Goal: Task Accomplishment & Management: Use online tool/utility

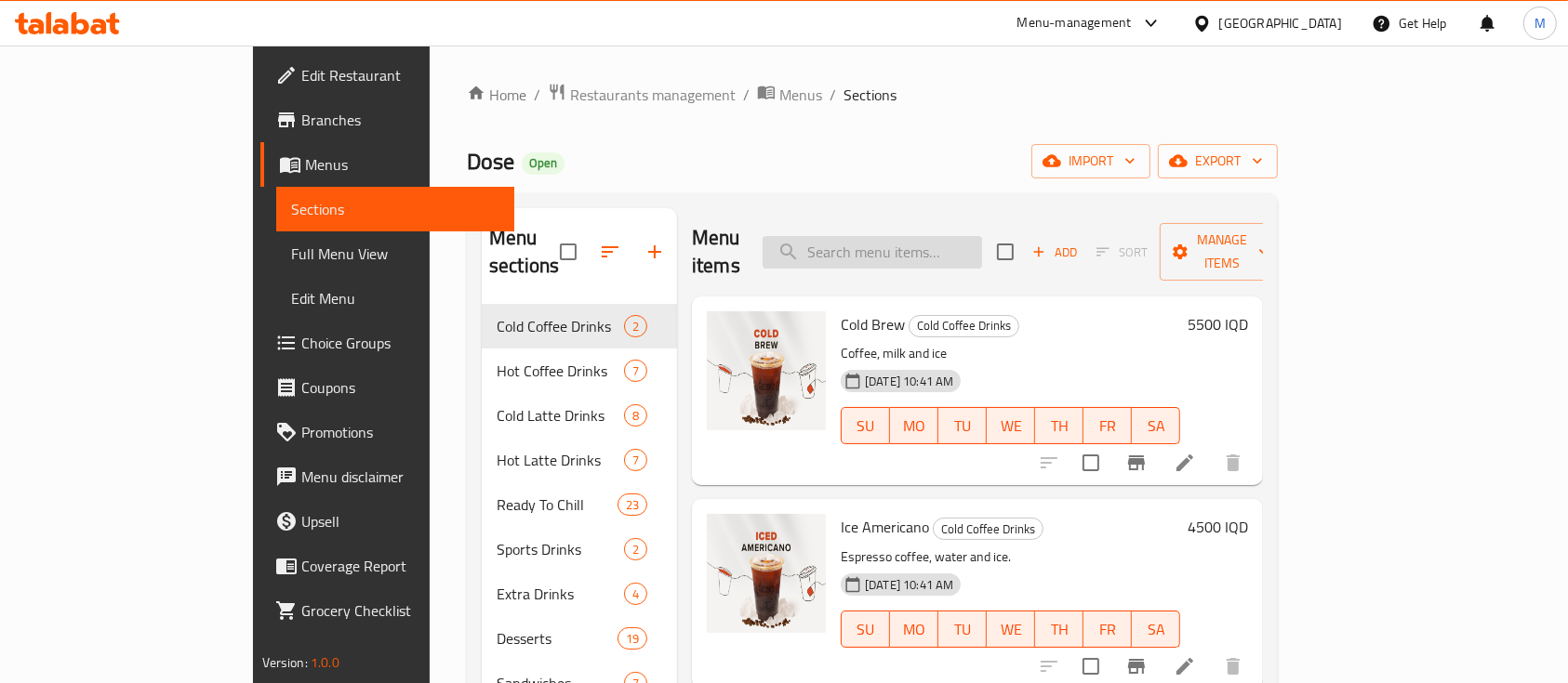
click at [872, 240] on input "search" at bounding box center [872, 252] width 219 height 32
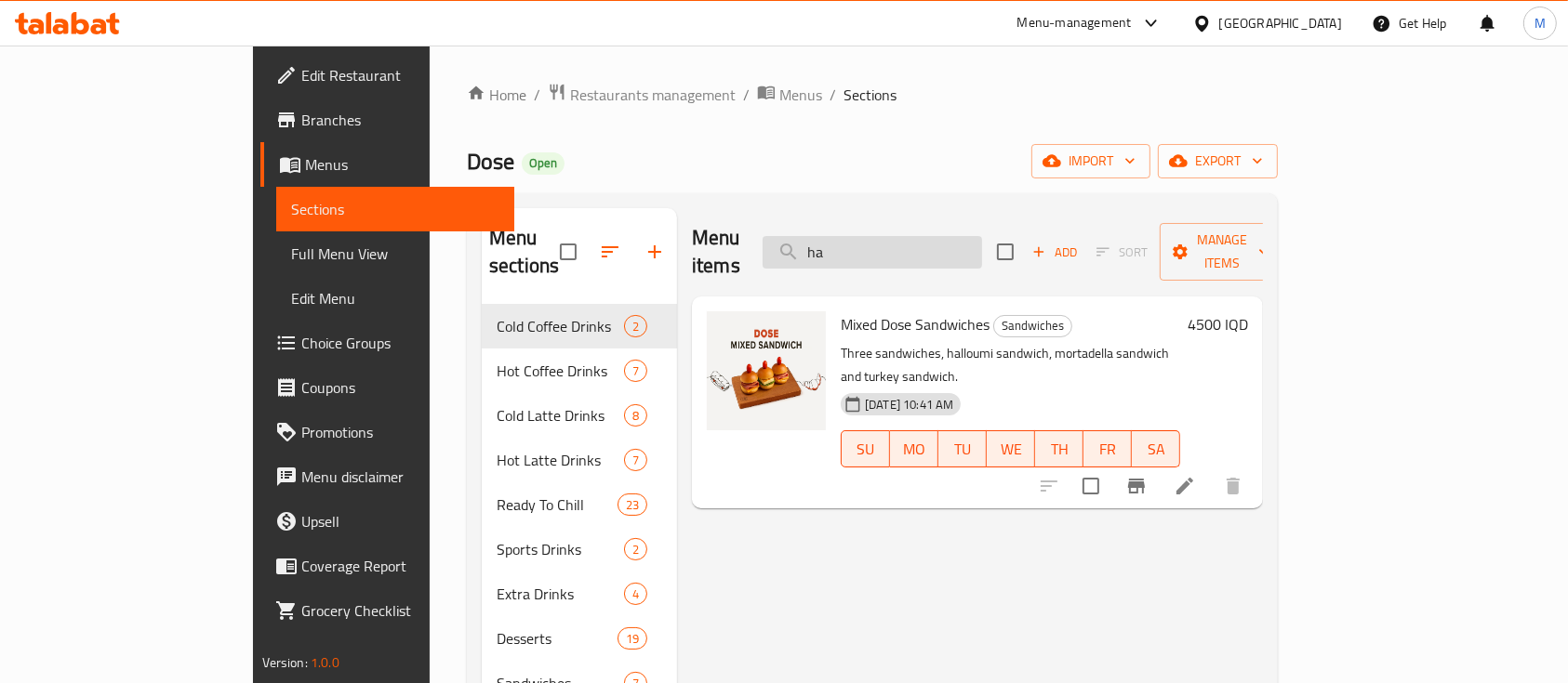
type input "h"
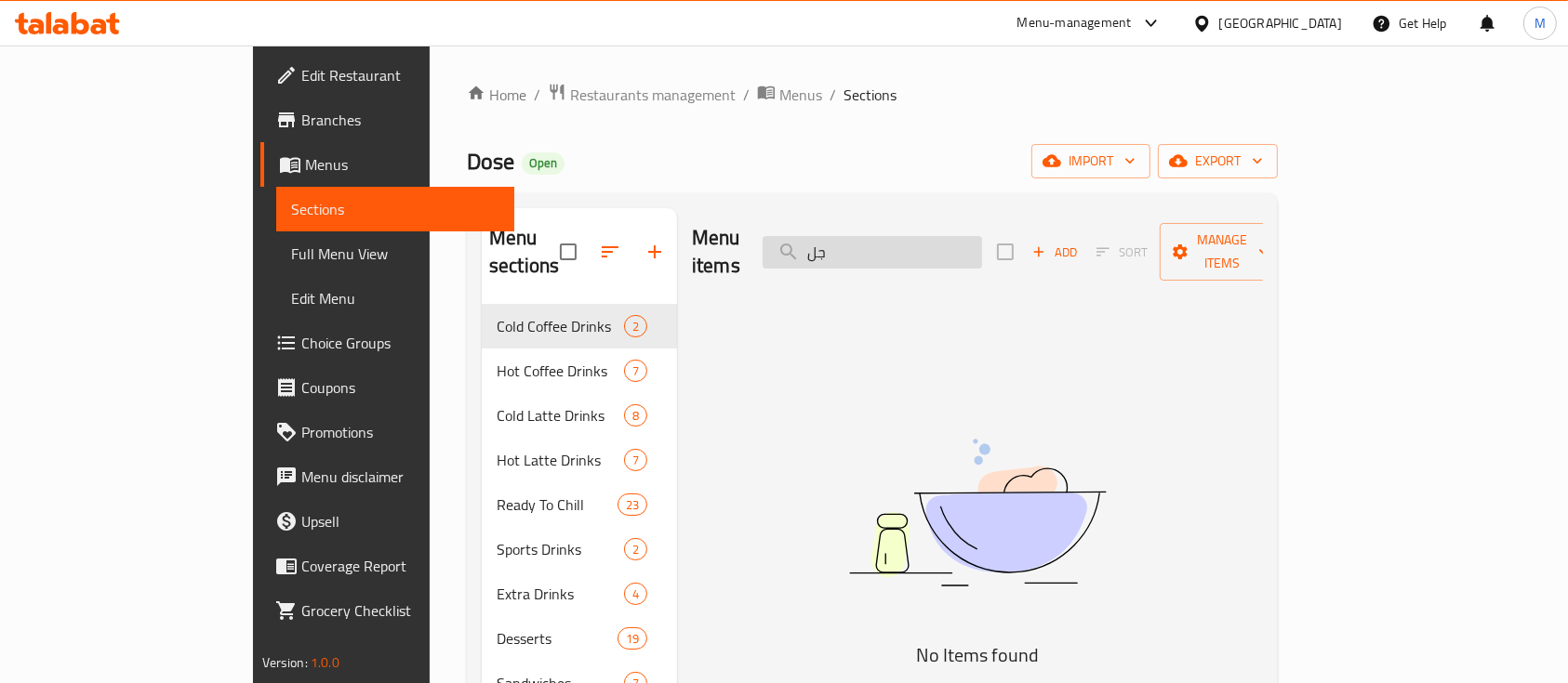
type input "ج"
type input "ح"
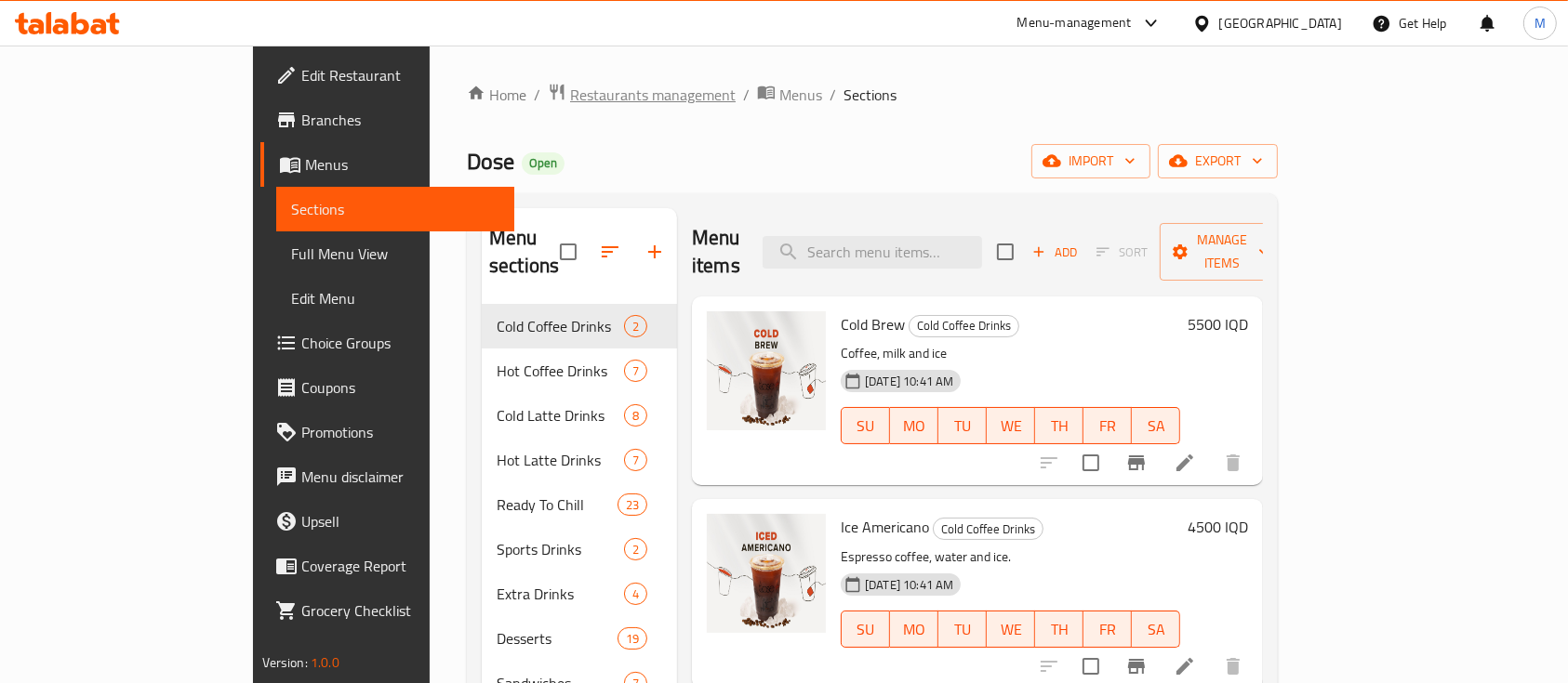
click at [570, 99] on span "Restaurants management" at bounding box center [653, 94] width 165 height 23
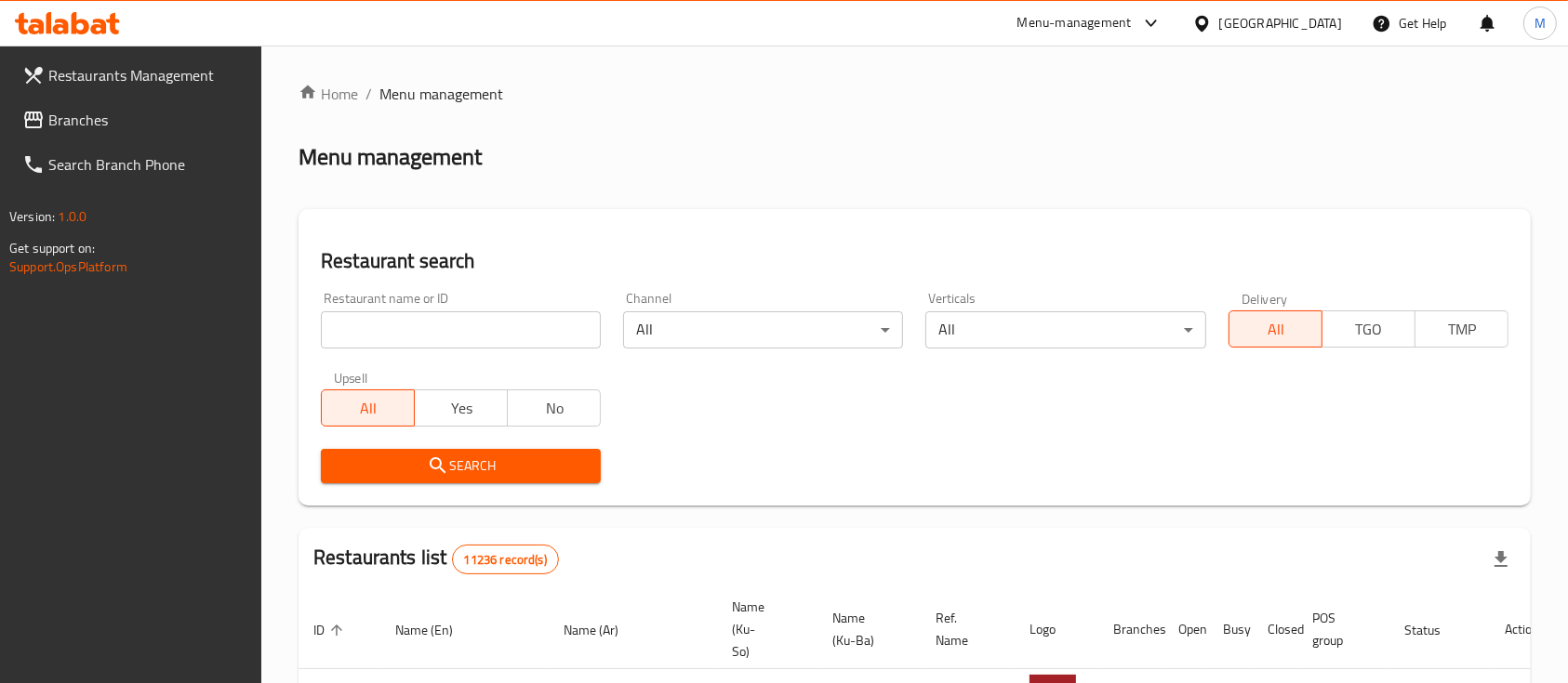
click at [474, 331] on input "search" at bounding box center [460, 330] width 280 height 37
type input "f"
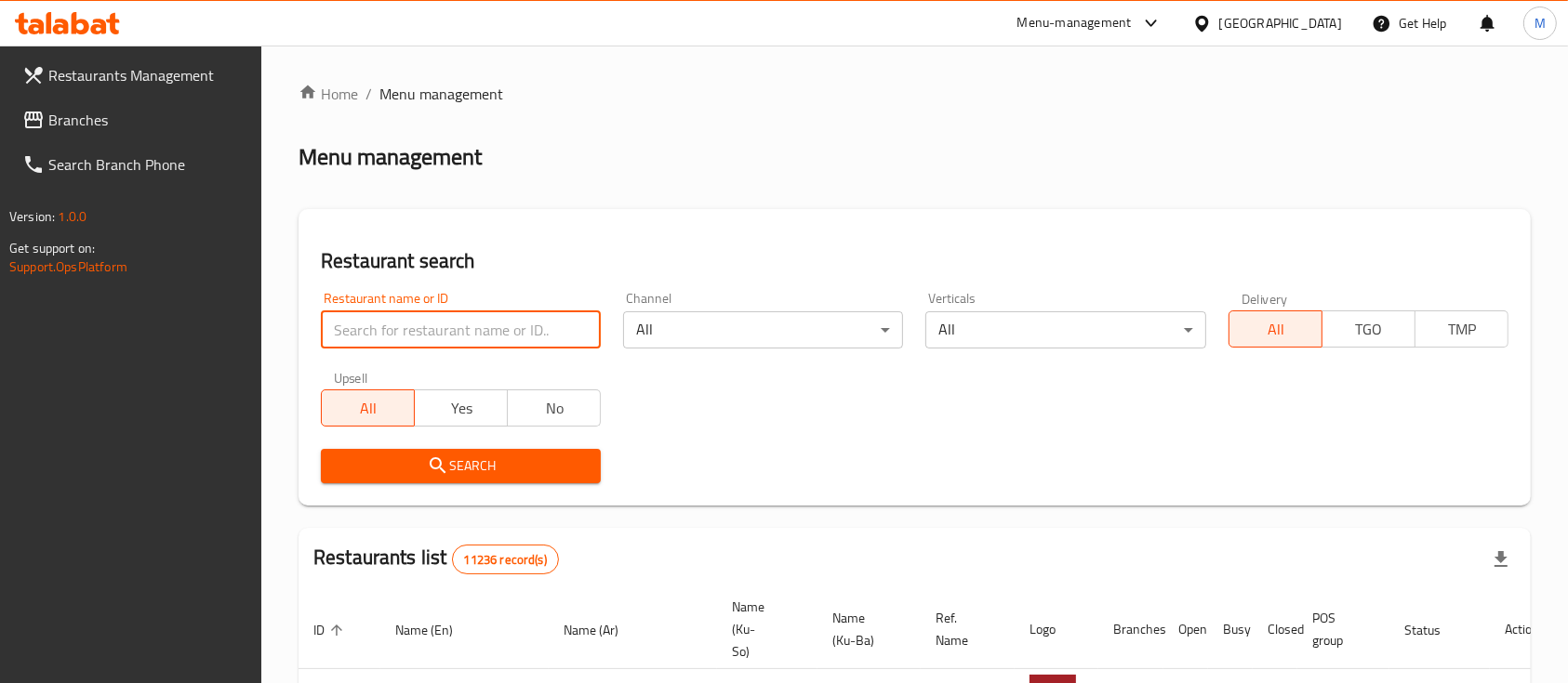
click at [474, 331] on input "search" at bounding box center [460, 330] width 280 height 37
type input "g"
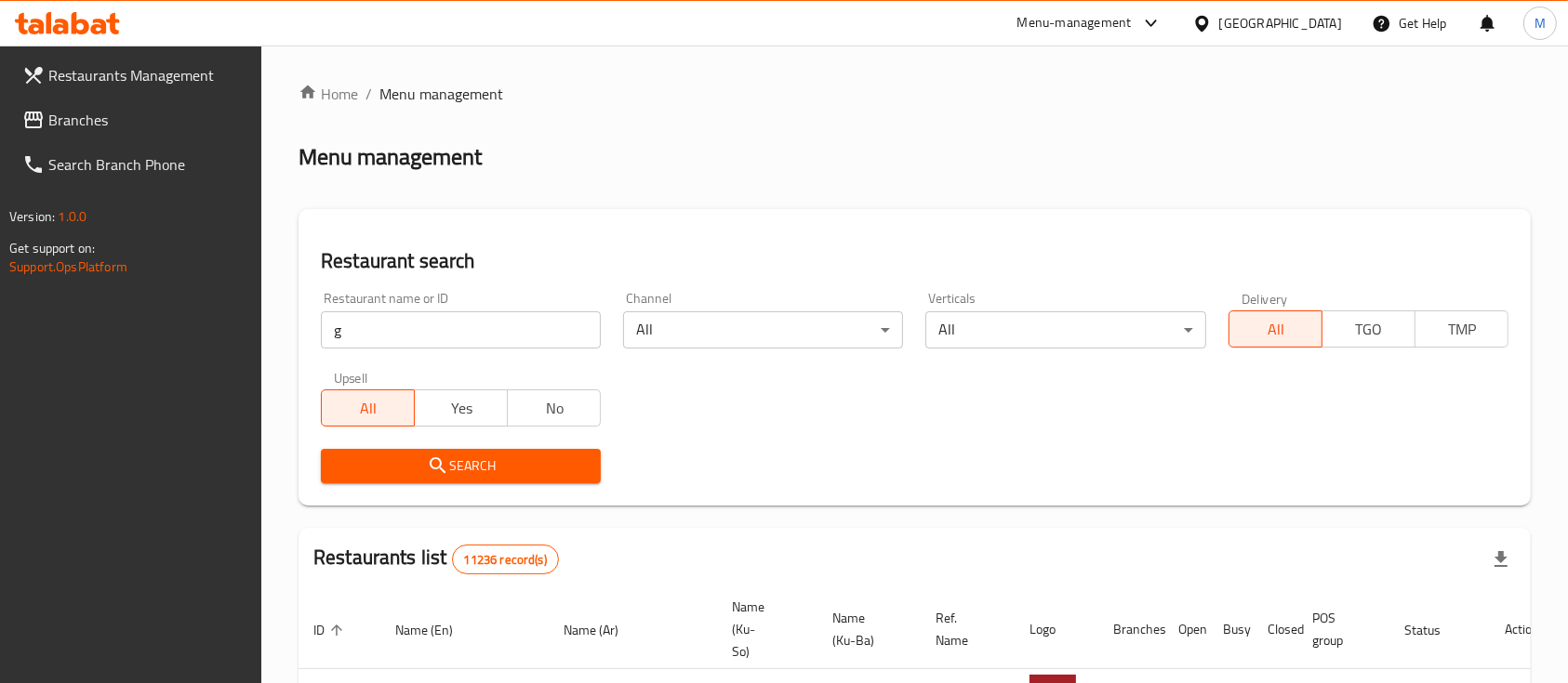
click at [474, 331] on input "g" at bounding box center [460, 330] width 280 height 37
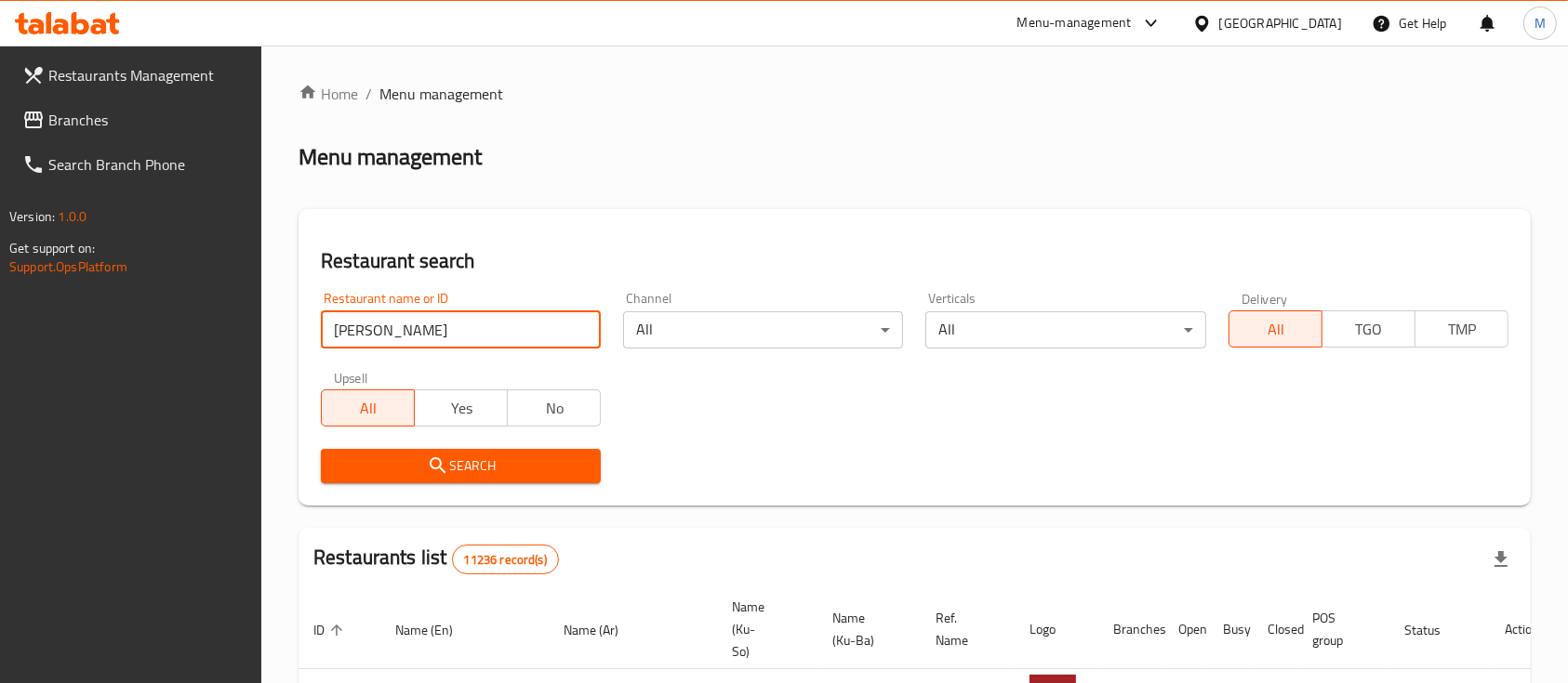
type input "[PERSON_NAME]"
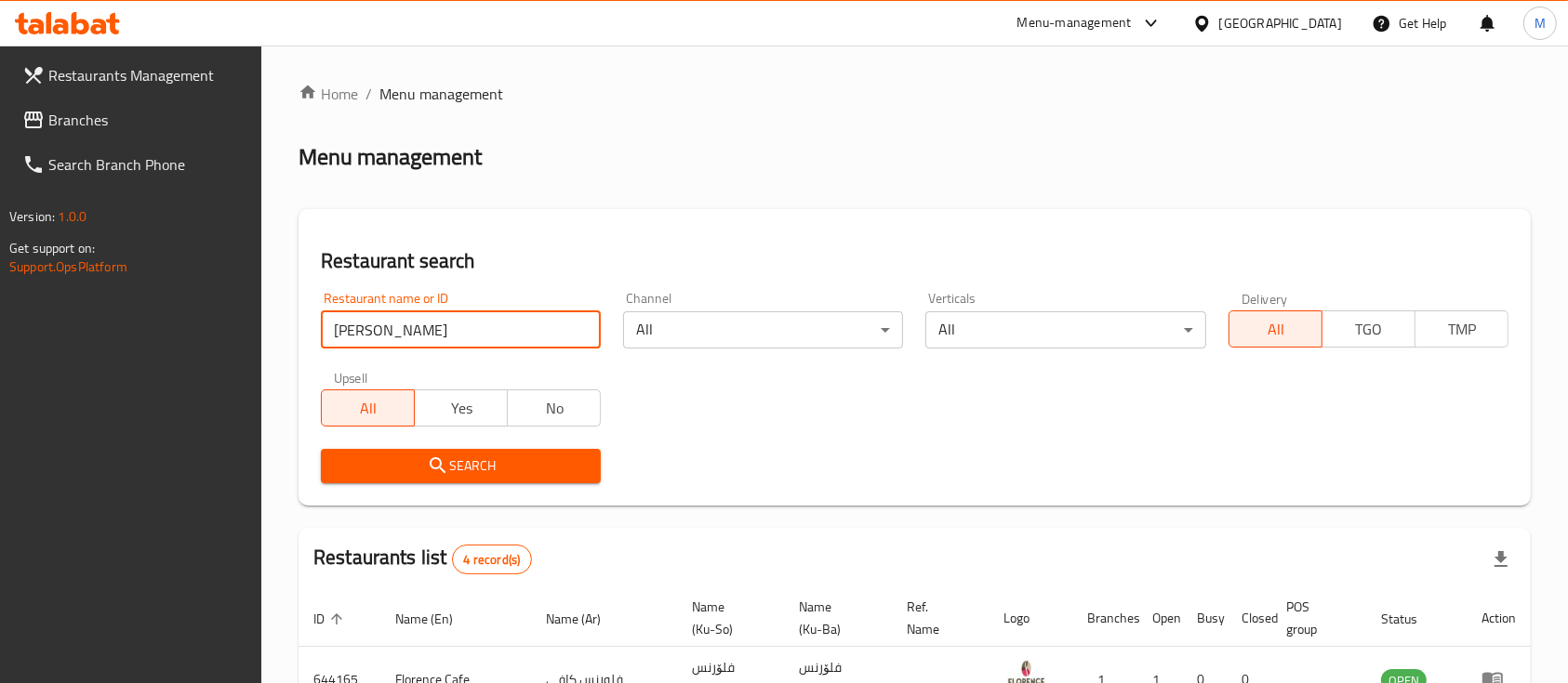
click at [574, 327] on input "[PERSON_NAME]" at bounding box center [460, 330] width 280 height 37
click at [540, 331] on input "search" at bounding box center [460, 330] width 280 height 37
type input "="
type input "f"
type input "جوهرة [GEOGRAPHIC_DATA]"
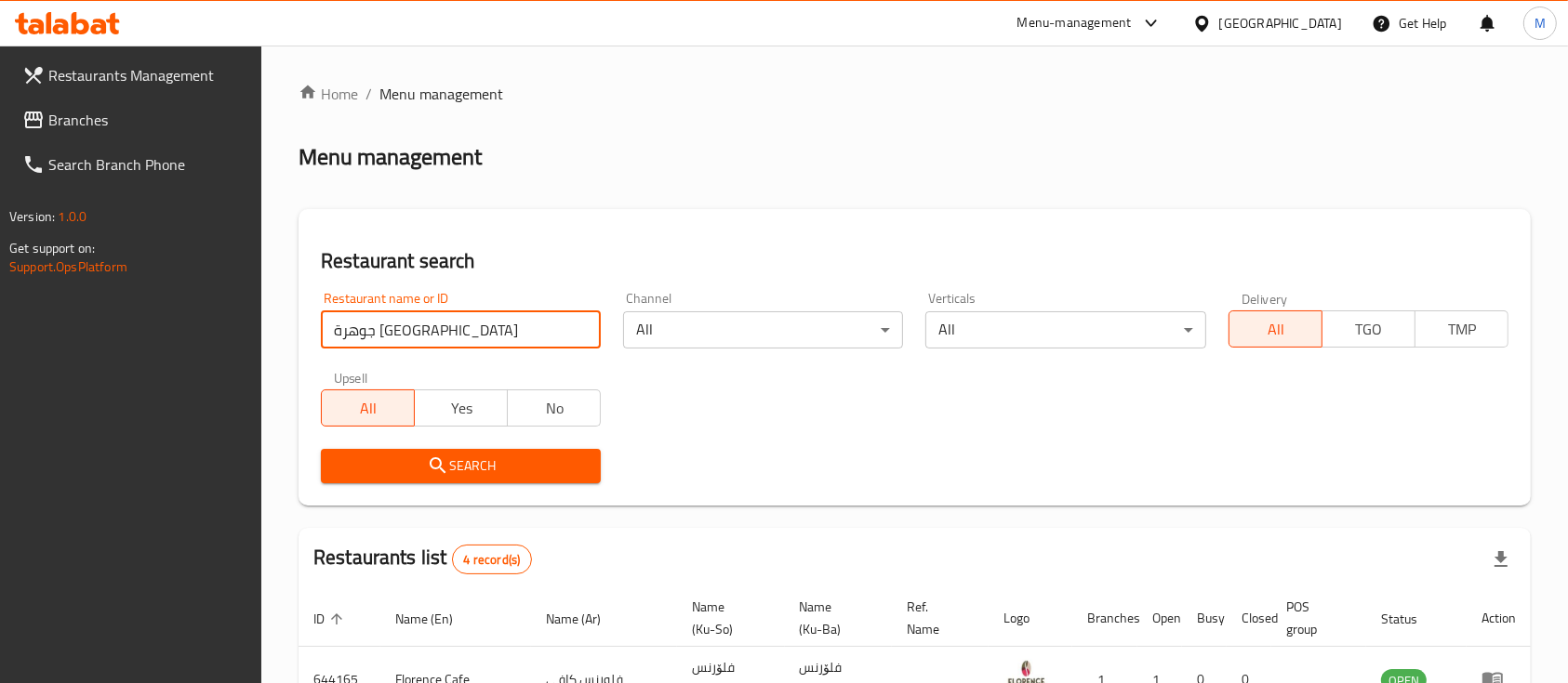
click button "Search" at bounding box center [460, 466] width 280 height 34
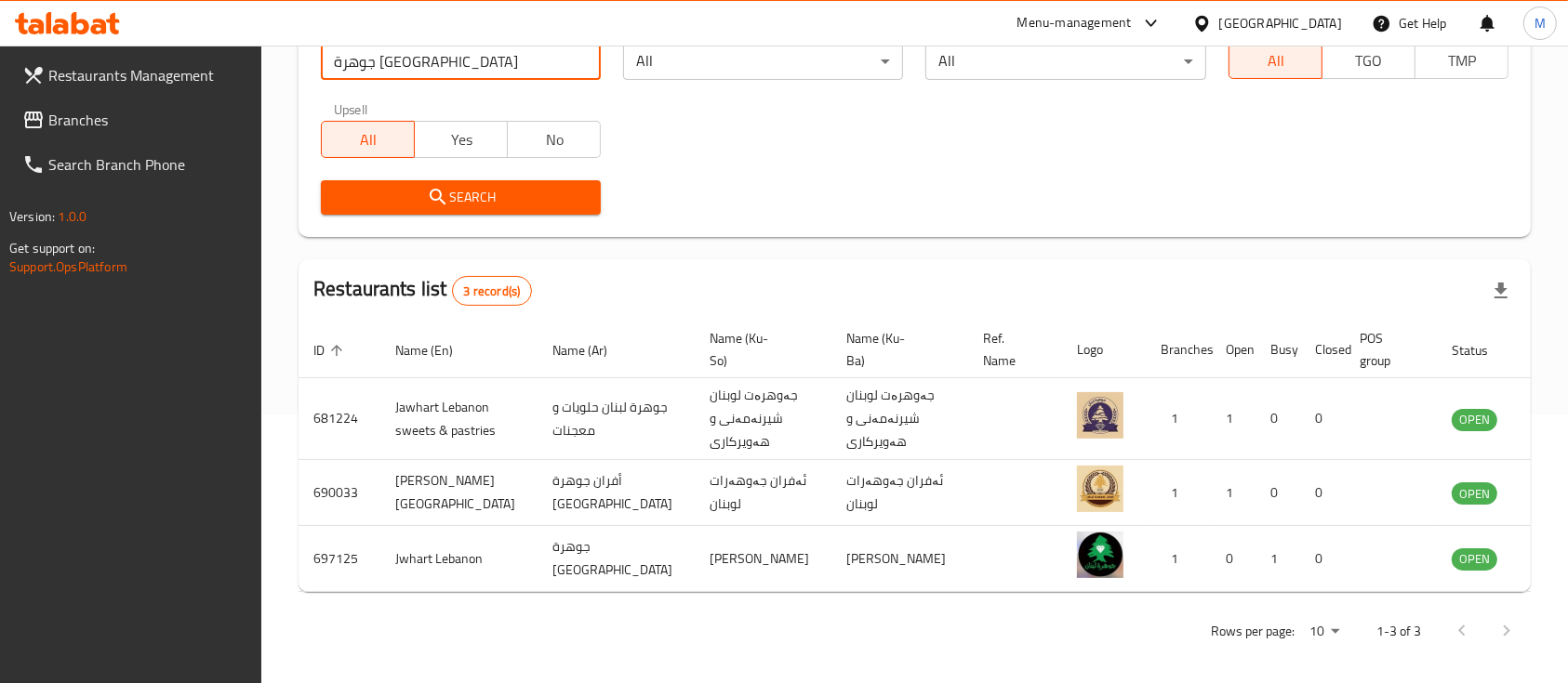
scroll to position [270, 0]
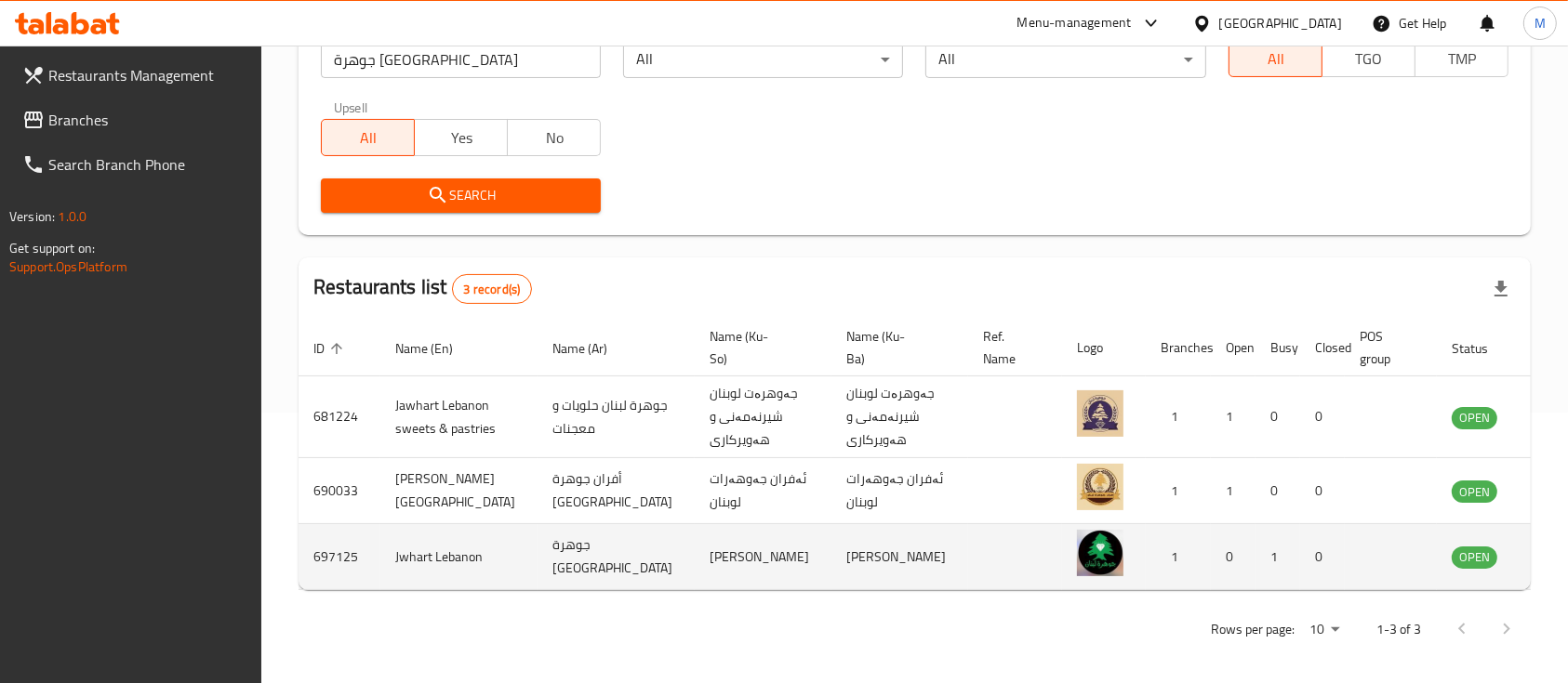
click at [446, 579] on td "Jwhart Lebanon" at bounding box center [459, 556] width 157 height 66
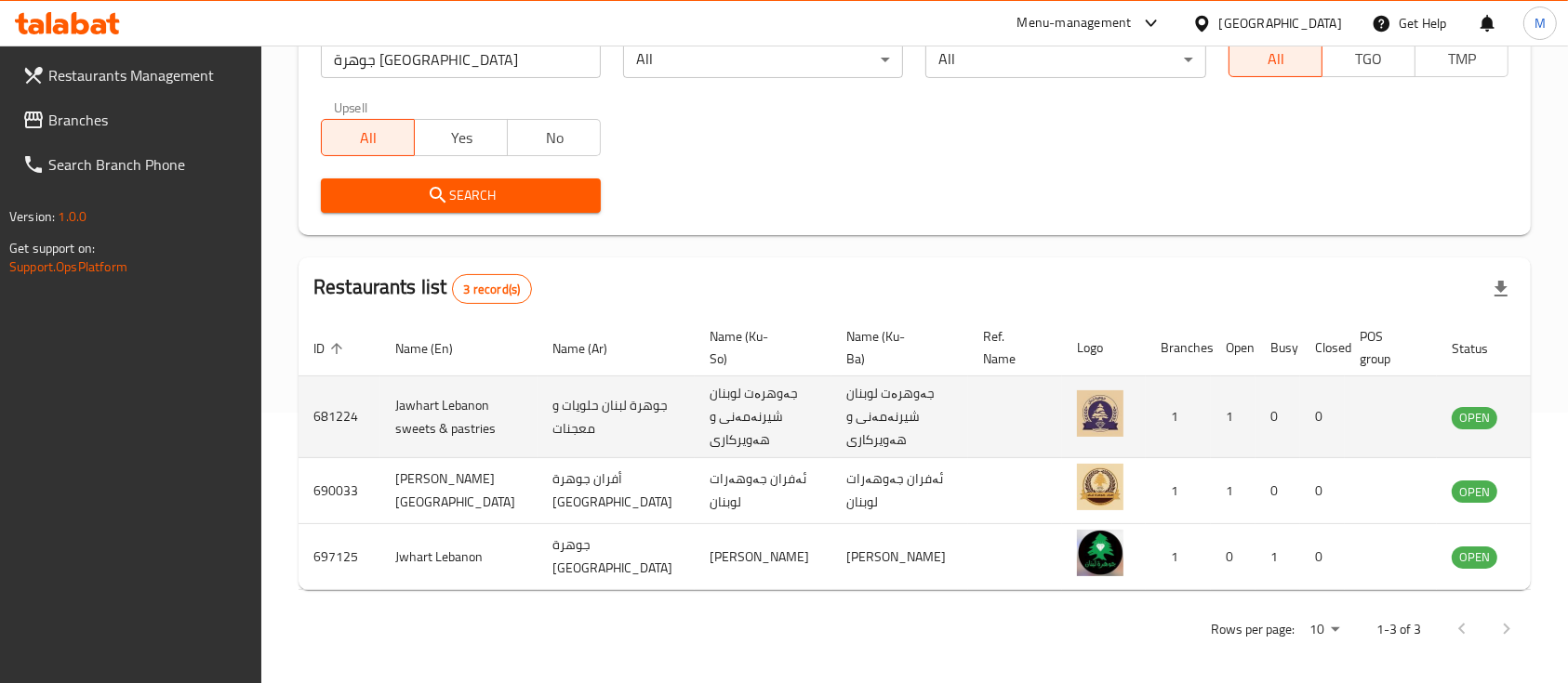
click at [416, 403] on td "Jawhart Lebanon sweets & pastries" at bounding box center [459, 417] width 157 height 82
copy td "Jawhart Lebanon sweets & pastries"
